Goal: Information Seeking & Learning: Find contact information

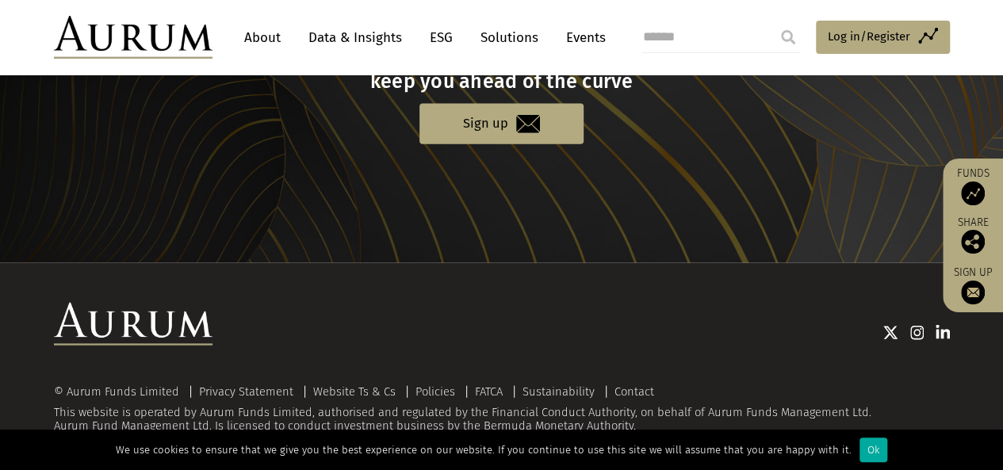
scroll to position [1750, 0]
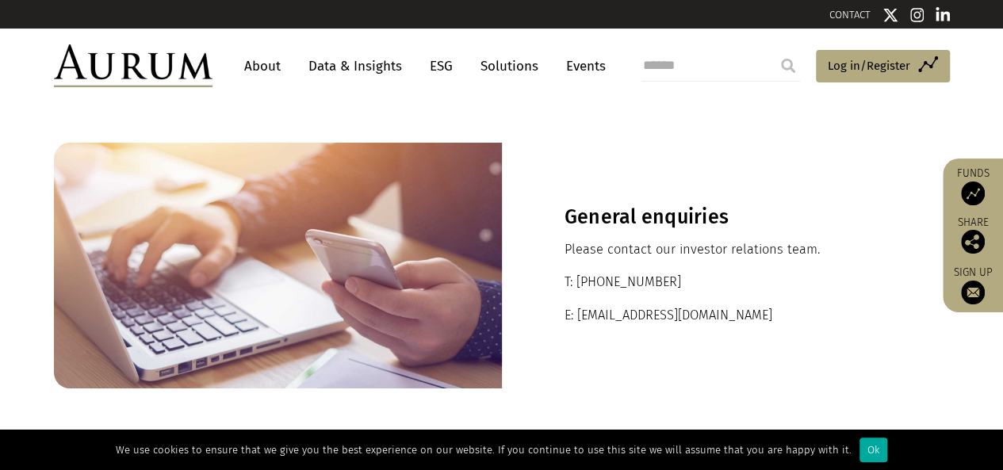
drag, startPoint x: 604, startPoint y: 280, endPoint x: 584, endPoint y: 282, distance: 20.8
click at [584, 282] on p "T: [PHONE_NUMBER]" at bounding box center [726, 282] width 323 height 21
copy p "[EMAIL_ADDRESS][DOMAIN_NAME]"
drag, startPoint x: 708, startPoint y: 317, endPoint x: 576, endPoint y: 316, distance: 132.5
click at [576, 316] on p "E: [EMAIL_ADDRESS][DOMAIN_NAME]" at bounding box center [726, 315] width 323 height 21
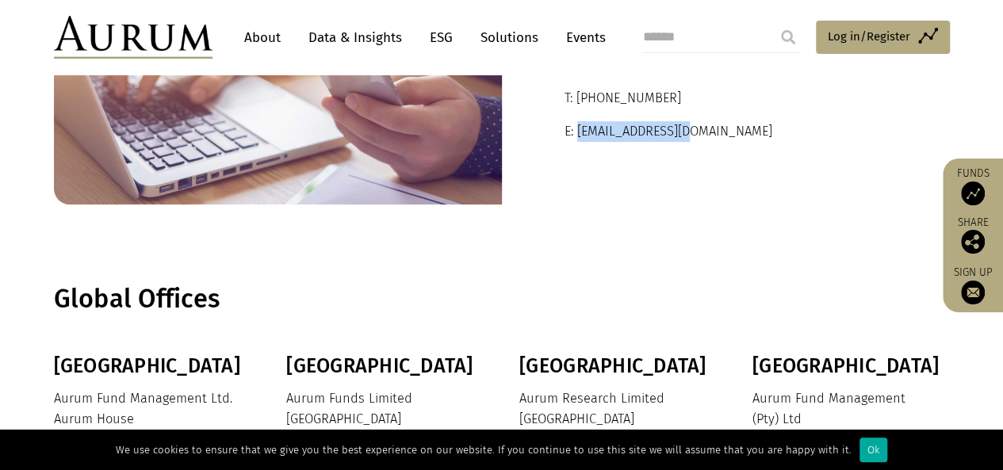
scroll to position [397, 0]
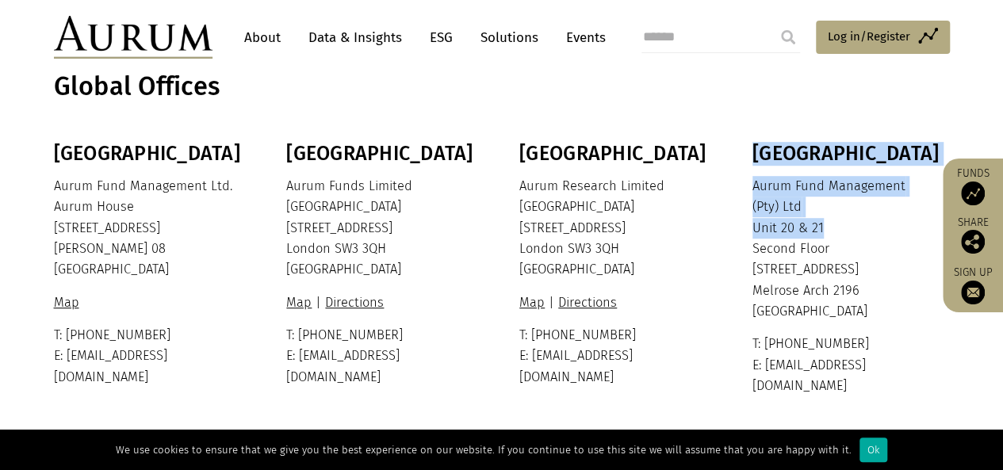
drag, startPoint x: 747, startPoint y: 186, endPoint x: 816, endPoint y: 232, distance: 82.5
click at [816, 232] on div "Bermuda Aurum Fund Management Ltd. [GEOGRAPHIC_DATA] [STREET_ADDRESS][PERSON_NA…" at bounding box center [502, 269] width 928 height 255
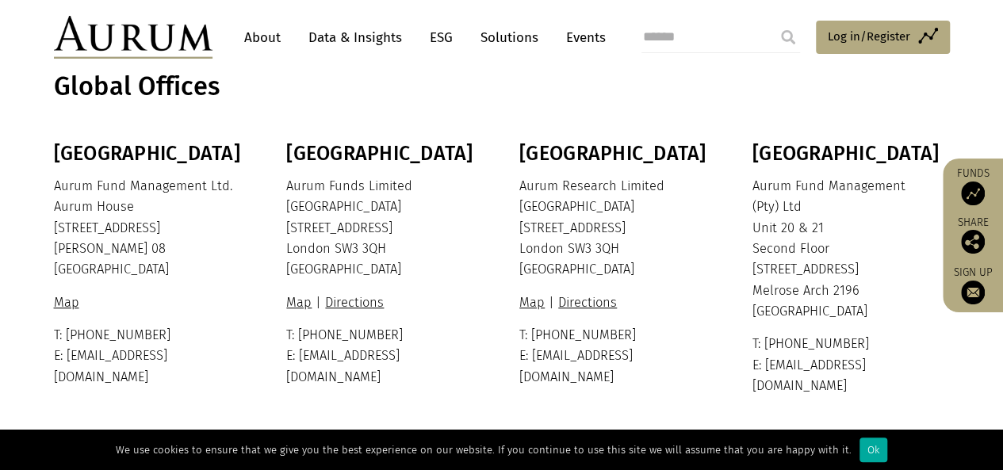
click at [853, 234] on p "Aurum Fund Management (Pty) Ltd [STREET_ADDRESS]" at bounding box center [850, 249] width 194 height 147
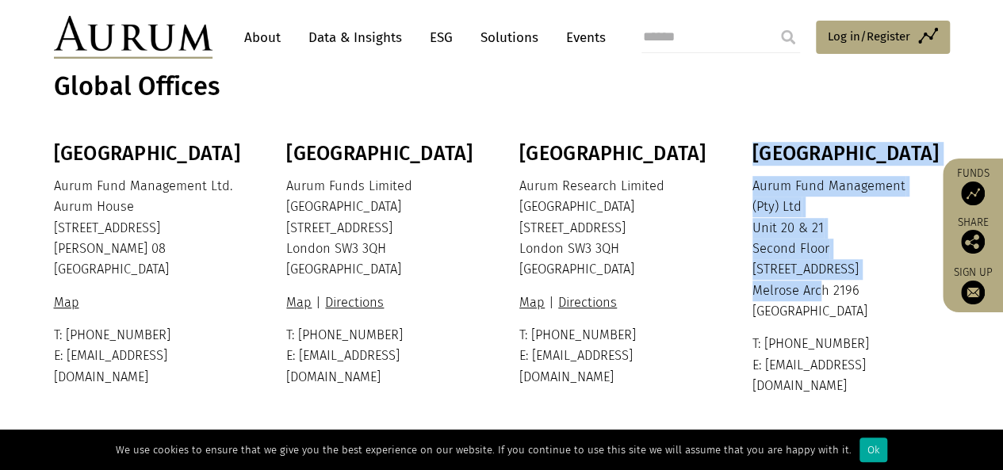
drag, startPoint x: 748, startPoint y: 267, endPoint x: 812, endPoint y: 284, distance: 66.6
click at [812, 284] on div "Bermuda Aurum Fund Management Ltd. [GEOGRAPHIC_DATA] [STREET_ADDRESS][PERSON_NA…" at bounding box center [502, 269] width 928 height 255
click at [733, 275] on div "Bermuda Aurum Fund Management Ltd. [GEOGRAPHIC_DATA] [STREET_ADDRESS][PERSON_NA…" at bounding box center [502, 269] width 928 height 255
drag, startPoint x: 738, startPoint y: 268, endPoint x: 809, endPoint y: 307, distance: 81.3
click at [809, 307] on div "Bermuda Aurum Fund Management Ltd. [GEOGRAPHIC_DATA] [STREET_ADDRESS][PERSON_NA…" at bounding box center [502, 269] width 928 height 255
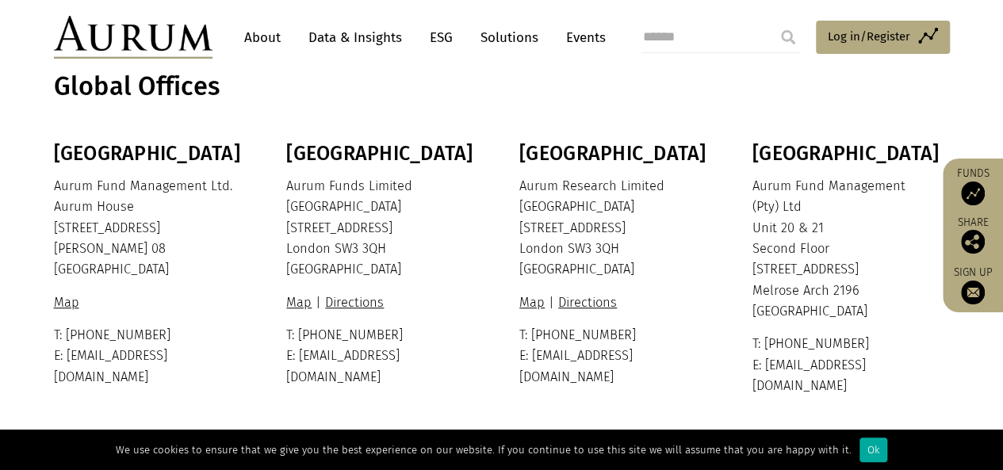
click at [692, 293] on p "Map | Directions" at bounding box center [617, 303] width 194 height 21
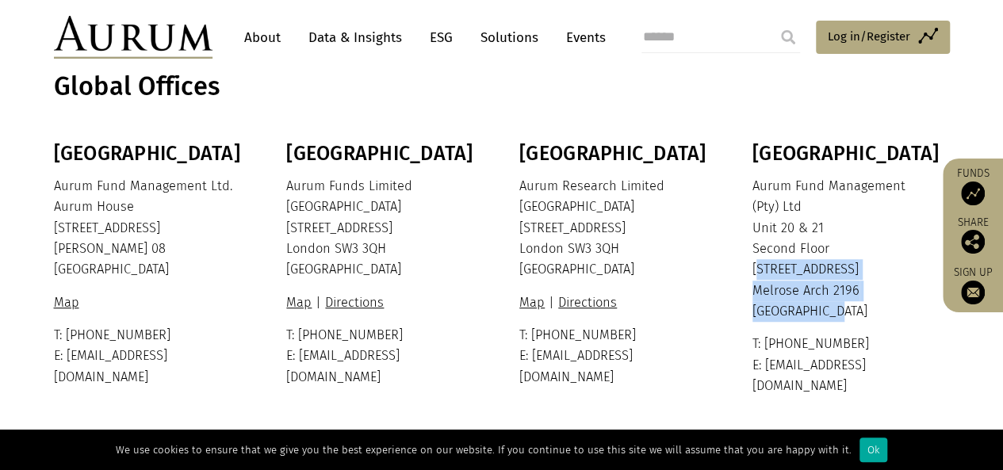
copy p "[STREET_ADDRESS]"
drag, startPoint x: 841, startPoint y: 313, endPoint x: 752, endPoint y: 277, distance: 96.0
click at [753, 277] on p "Aurum Fund Management (Pty) Ltd [STREET_ADDRESS]" at bounding box center [850, 249] width 194 height 147
